Goal: Information Seeking & Learning: Understand process/instructions

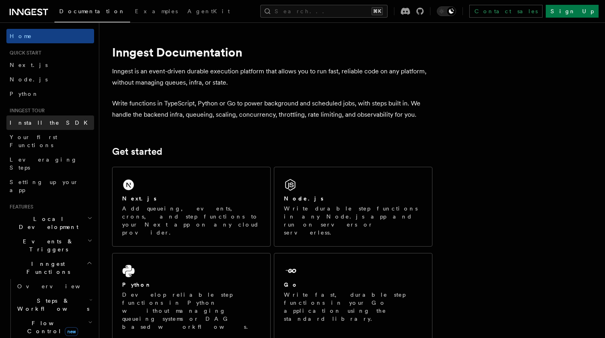
scroll to position [175, 0]
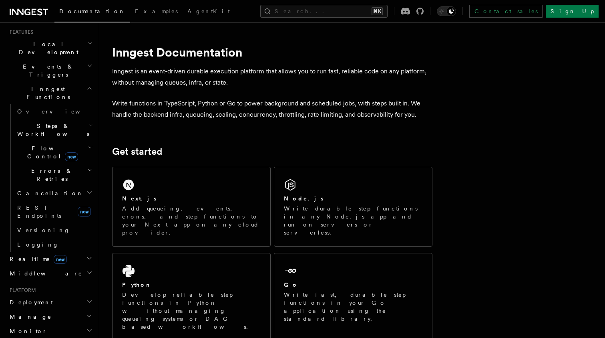
click at [71, 252] on h2 "Realtime new" at bounding box center [50, 259] width 88 height 14
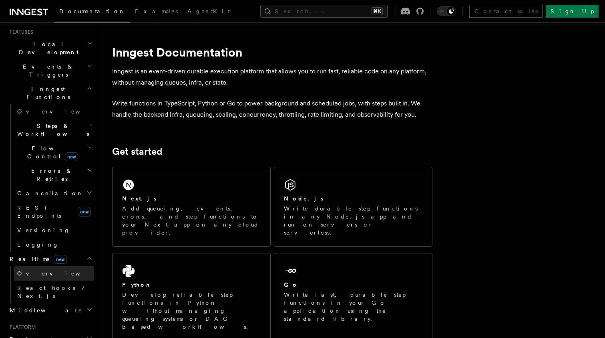
click at [52, 266] on link "Overview" at bounding box center [54, 273] width 80 height 14
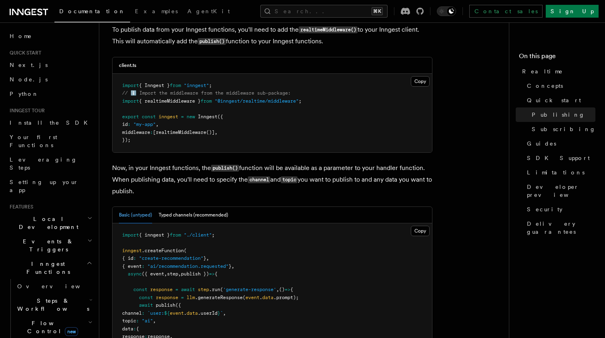
click at [38, 215] on span "Local Development" at bounding box center [46, 223] width 81 height 16
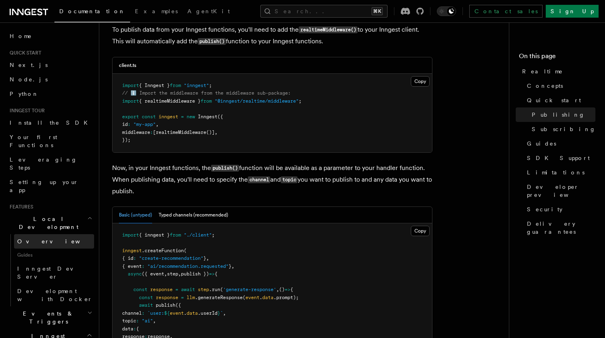
click at [34, 238] on span "Overview" at bounding box center [58, 241] width 83 height 6
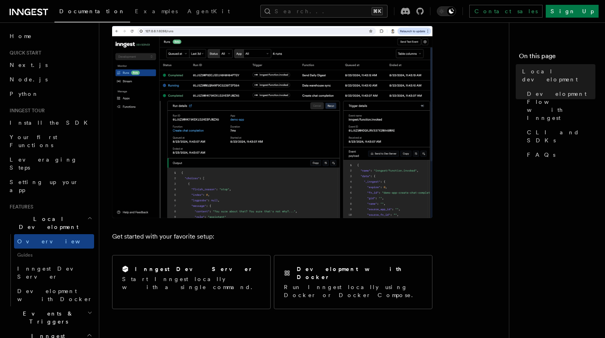
scroll to position [116, 0]
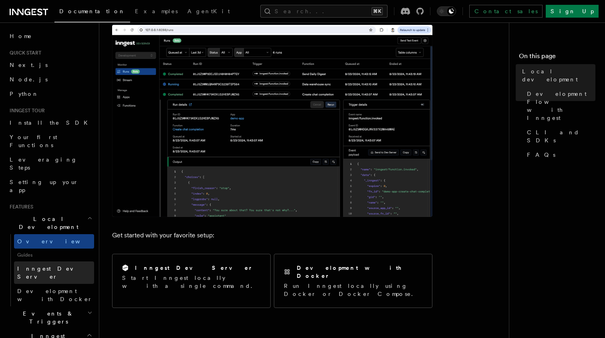
click at [23, 265] on span "Inngest Dev Server" at bounding box center [51, 272] width 68 height 14
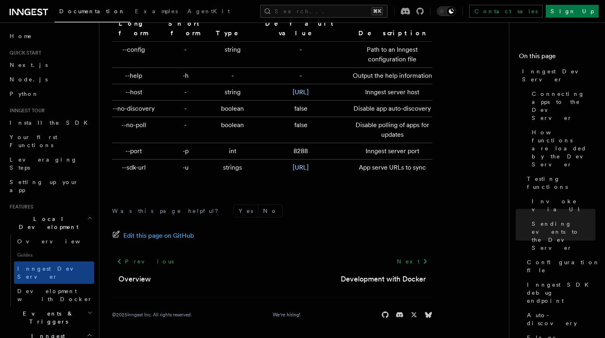
scroll to position [2519, 0]
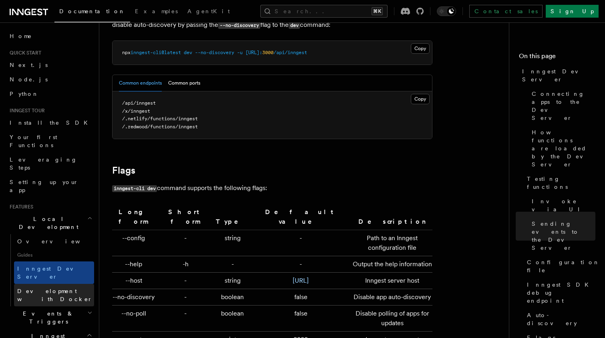
click at [57, 288] on span "Development with Docker" at bounding box center [54, 295] width 75 height 14
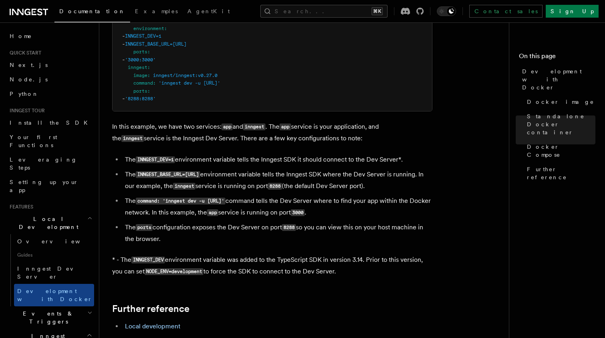
scroll to position [588, 0]
